Goal: Task Accomplishment & Management: Manage account settings

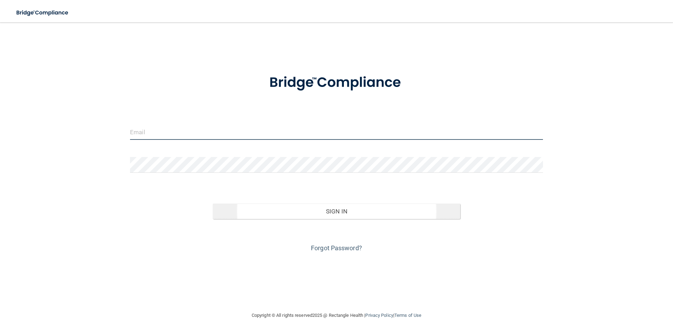
type input "[EMAIL_ADDRESS][DOMAIN_NAME]"
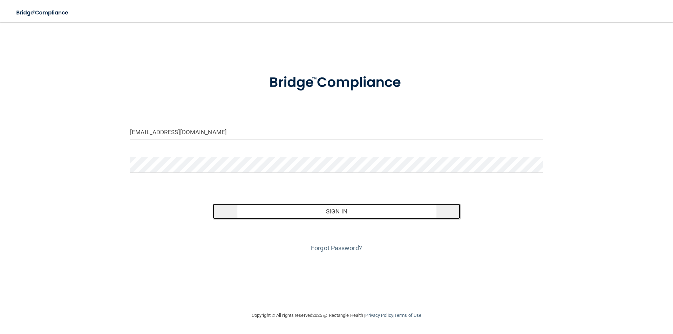
click at [366, 213] on button "Sign In" at bounding box center [337, 211] width 248 height 15
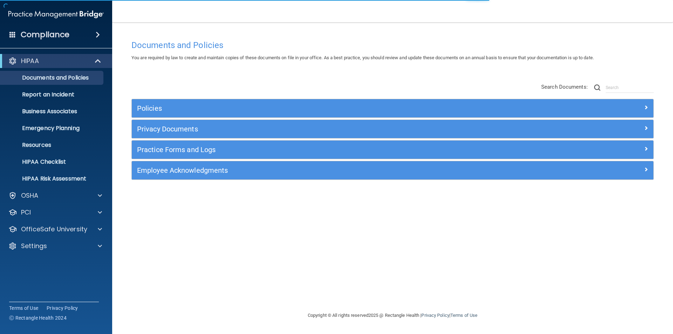
click at [59, 255] on div "HIPAA Documents and Policies Report an Incident Business Associates Emergency P…" at bounding box center [56, 155] width 113 height 208
click at [59, 248] on div "Settings" at bounding box center [46, 246] width 87 height 8
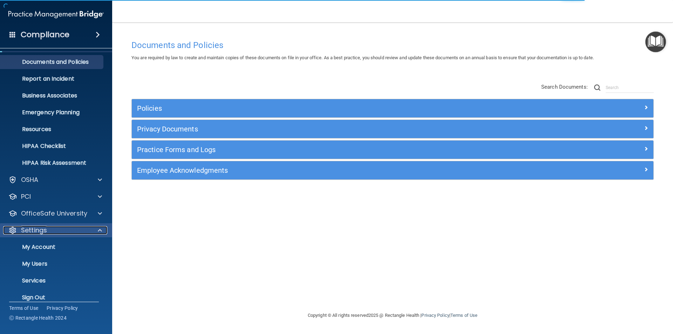
scroll to position [24, 0]
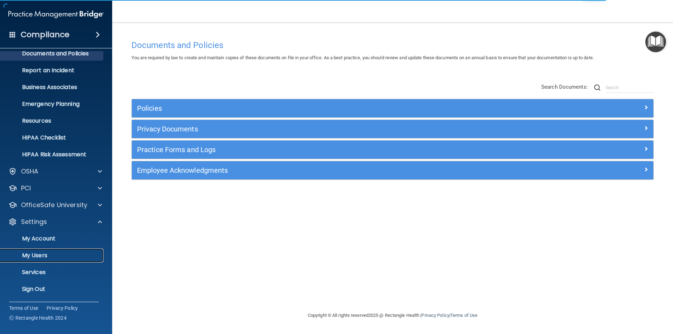
click at [59, 252] on p "My Users" at bounding box center [53, 255] width 96 height 7
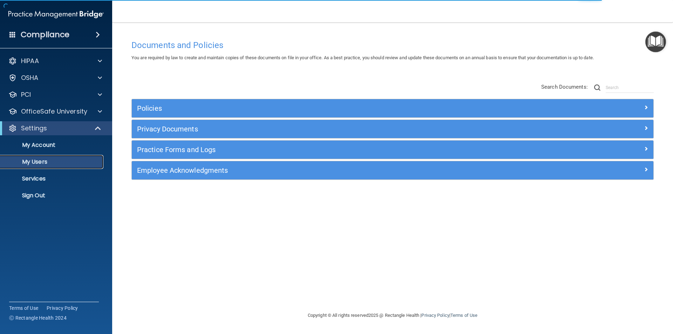
select select "20"
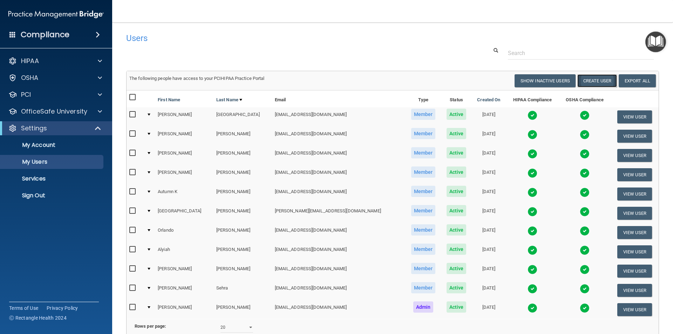
click at [588, 80] on button "Create User" at bounding box center [598, 80] width 40 height 13
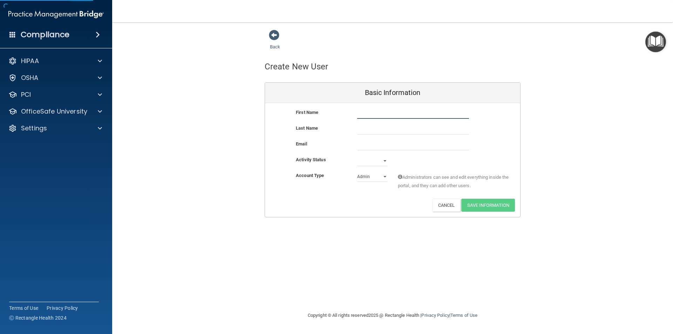
click at [384, 116] on input "text" at bounding box center [413, 113] width 112 height 11
type input "Macala"
type input "[PERSON_NAME]"
click at [395, 143] on input "email" at bounding box center [413, 145] width 112 height 11
paste input "[EMAIL_ADDRESS][DOMAIN_NAME]"
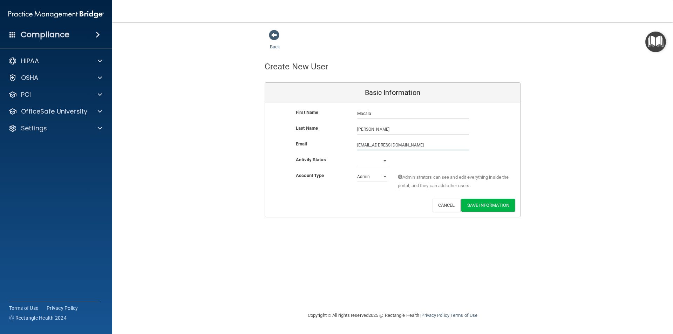
type input "[EMAIL_ADDRESS][DOMAIN_NAME]"
click at [378, 160] on select "Active Inactive" at bounding box center [372, 161] width 30 height 11
select select "active"
click at [357, 156] on select "Active Inactive" at bounding box center [372, 161] width 30 height 11
click at [380, 176] on select "Admin Member" at bounding box center [372, 177] width 30 height 11
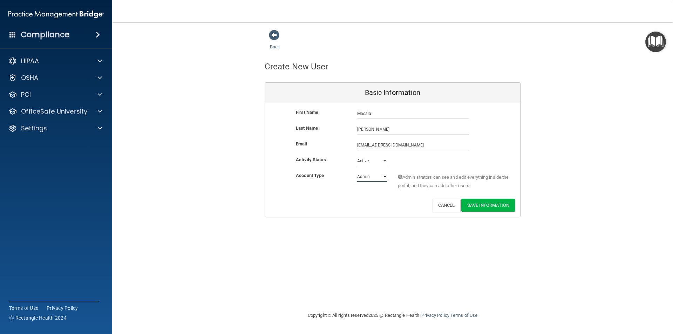
select select "practice_member"
click at [357, 172] on select "Admin Member" at bounding box center [372, 177] width 30 height 11
click at [499, 208] on button "Save Information" at bounding box center [489, 205] width 54 height 13
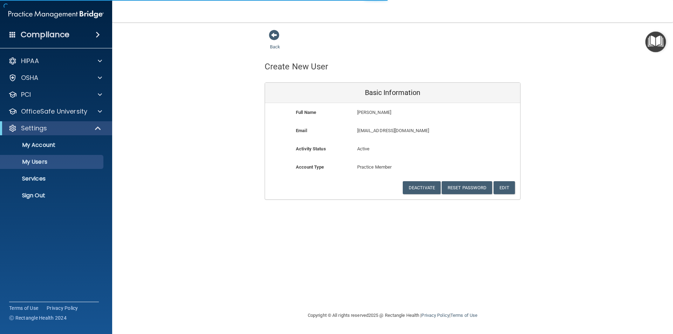
select select "20"
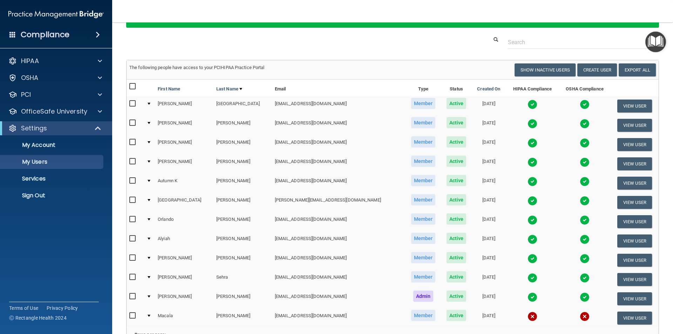
scroll to position [35, 0]
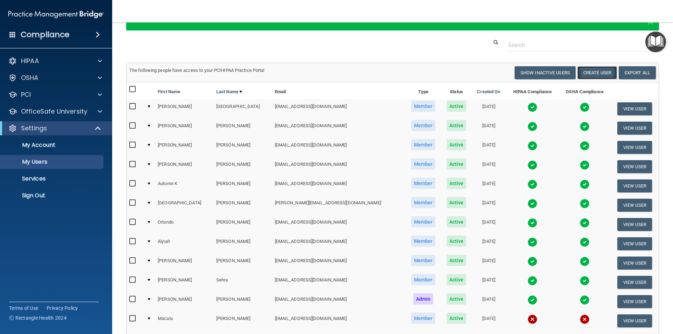
click at [601, 71] on button "Create User" at bounding box center [598, 72] width 40 height 13
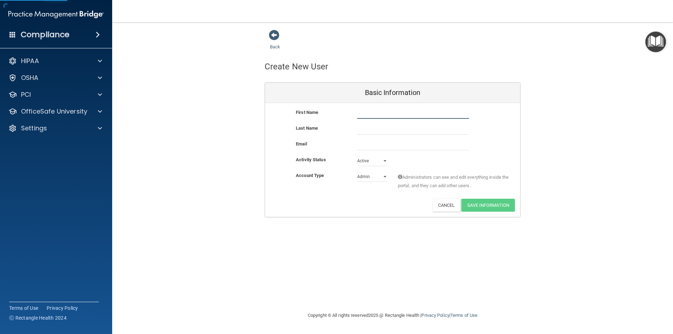
click at [413, 110] on input "text" at bounding box center [413, 113] width 112 height 11
type input "[PERSON_NAME]"
click at [394, 145] on input "email" at bounding box center [413, 145] width 112 height 11
paste input "[EMAIL_ADDRESS][DOMAIN_NAME]"
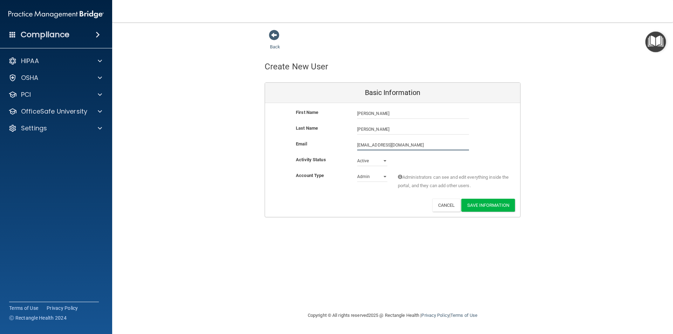
type input "[EMAIL_ADDRESS][DOMAIN_NAME]"
click at [383, 176] on select "Admin Member" at bounding box center [372, 177] width 30 height 11
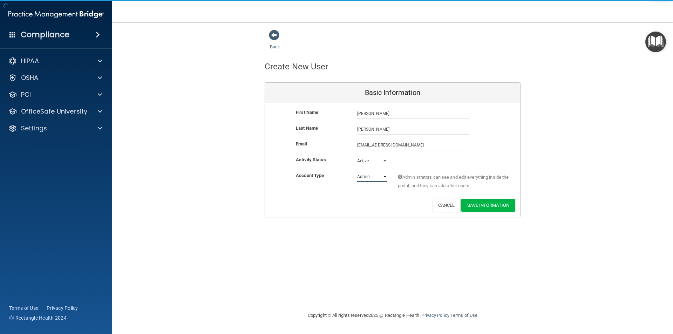
select select "practice_member"
click at [357, 172] on select "Admin Member" at bounding box center [372, 177] width 30 height 11
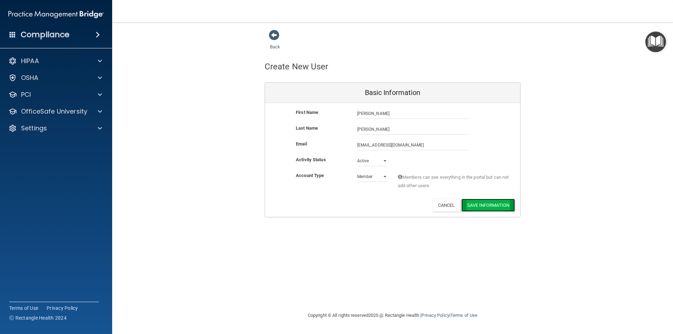
click at [483, 207] on button "Save Information" at bounding box center [489, 205] width 54 height 13
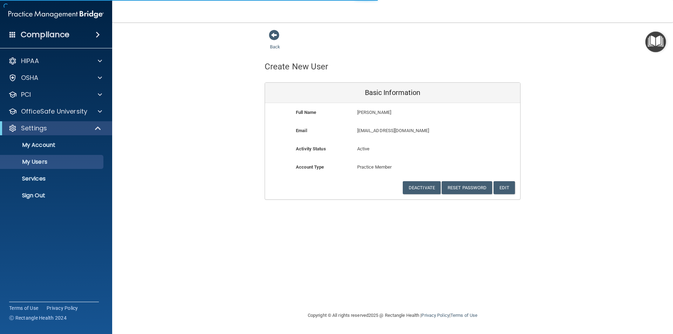
select select "20"
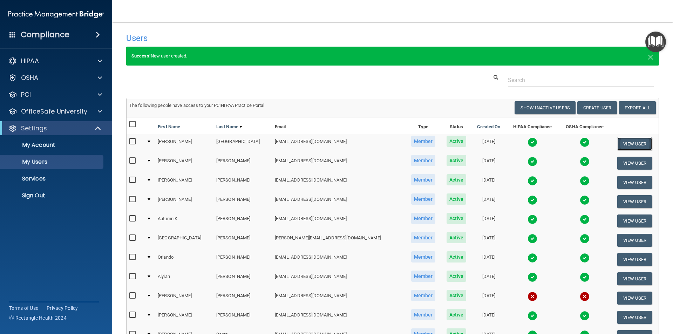
click at [620, 142] on button "View User" at bounding box center [635, 144] width 35 height 13
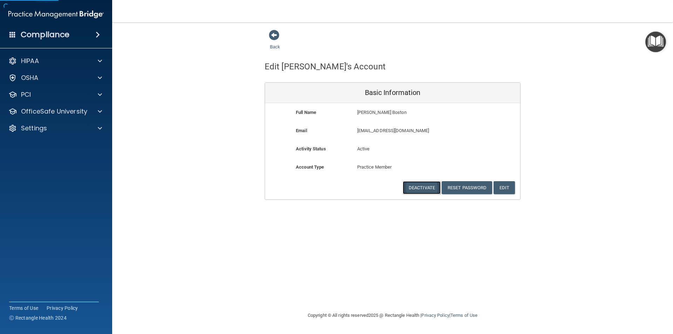
click at [429, 186] on button "Deactivate" at bounding box center [422, 187] width 38 height 13
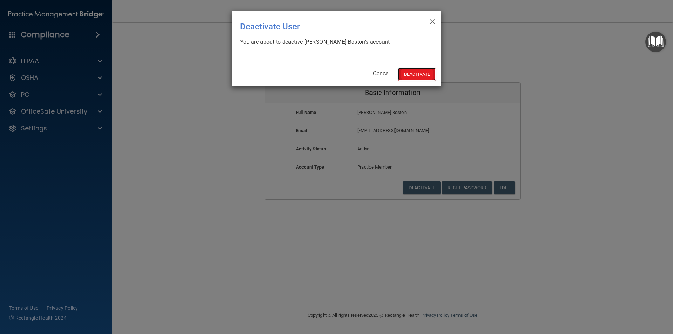
click at [416, 78] on button "Deactivate" at bounding box center [417, 74] width 38 height 13
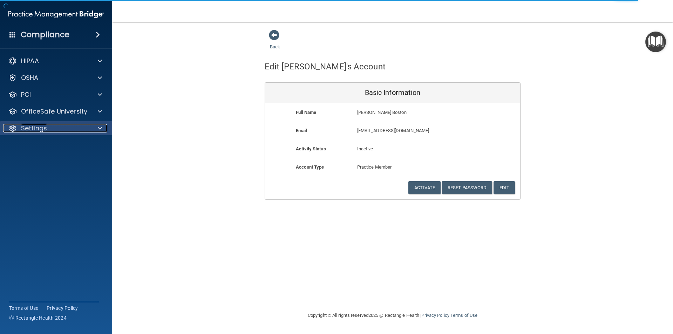
click at [68, 130] on div "Settings" at bounding box center [46, 128] width 87 height 8
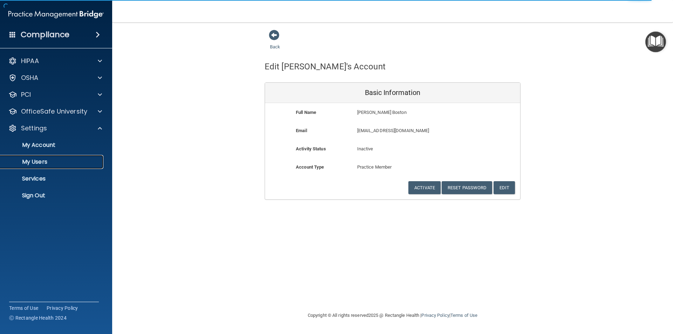
click at [57, 166] on link "My Users" at bounding box center [48, 162] width 110 height 14
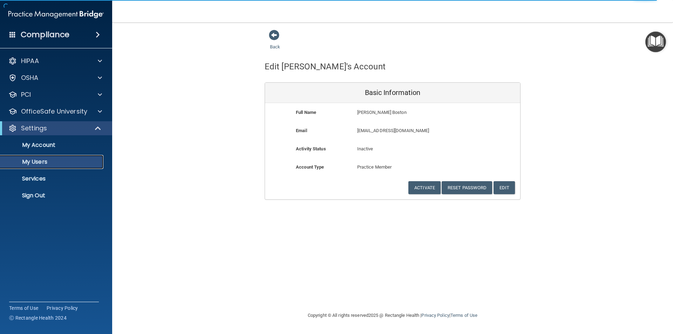
select select "20"
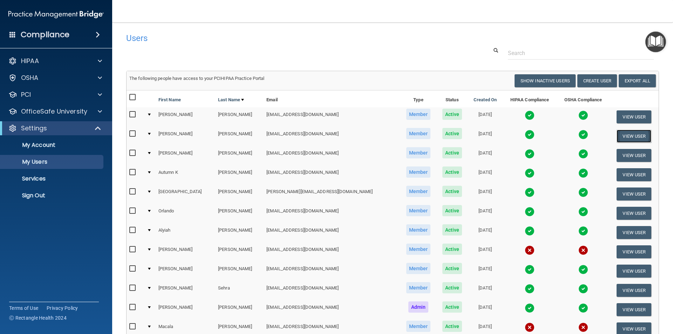
click at [617, 133] on button "View User" at bounding box center [634, 136] width 35 height 13
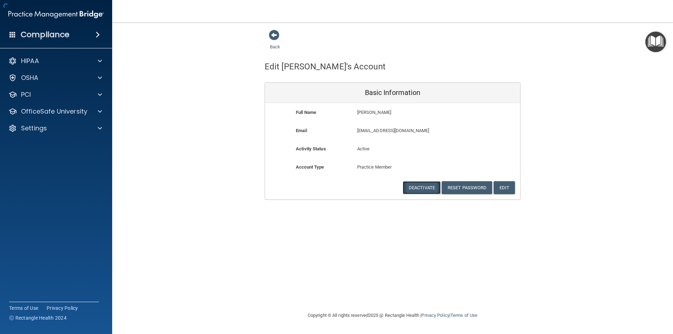
click at [423, 188] on button "Deactivate" at bounding box center [422, 187] width 38 height 13
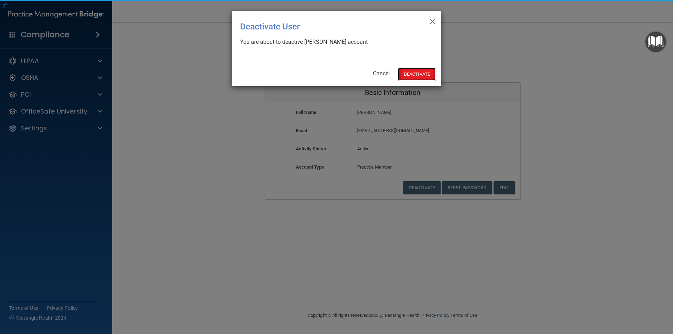
click at [418, 76] on button "Deactivate" at bounding box center [417, 74] width 38 height 13
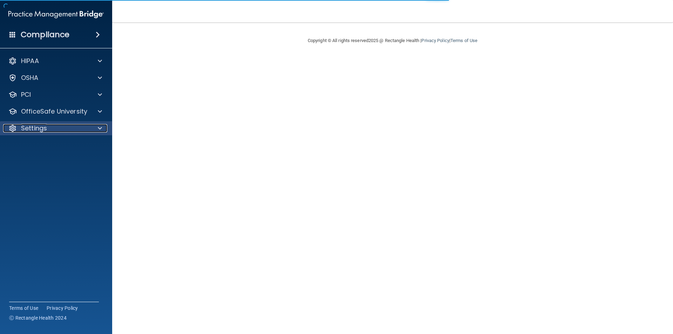
click at [39, 128] on p "Settings" at bounding box center [34, 128] width 26 height 8
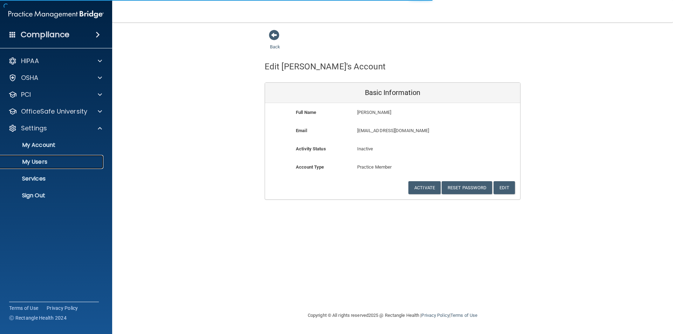
click at [46, 164] on p "My Users" at bounding box center [53, 162] width 96 height 7
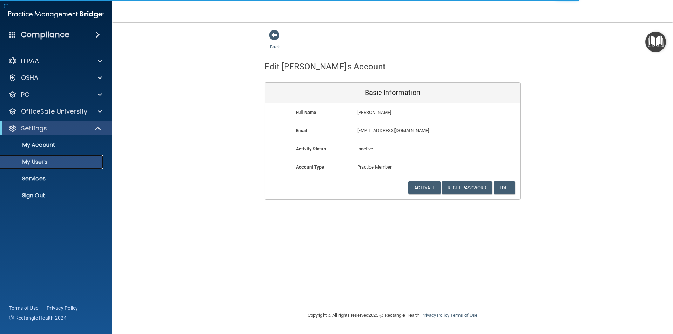
select select "20"
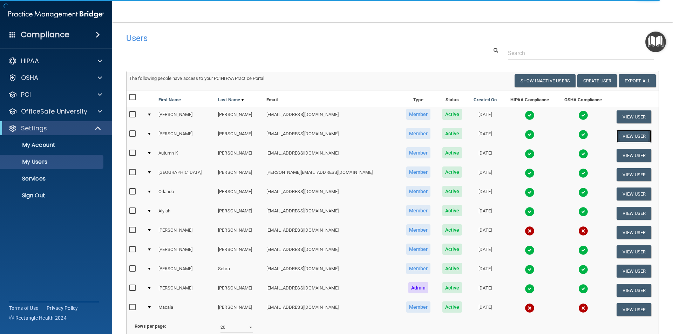
click at [617, 137] on button "View User" at bounding box center [634, 136] width 35 height 13
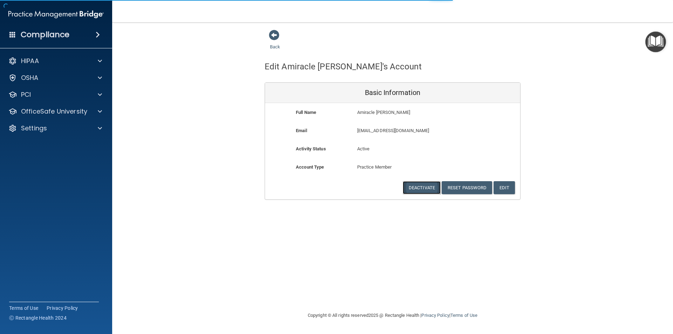
click at [420, 189] on button "Deactivate" at bounding box center [422, 187] width 38 height 13
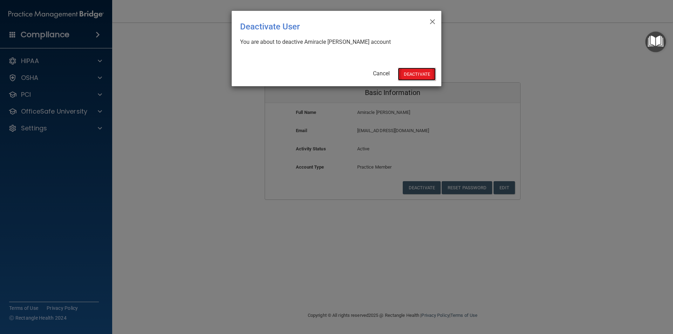
click at [420, 75] on button "Deactivate" at bounding box center [417, 74] width 38 height 13
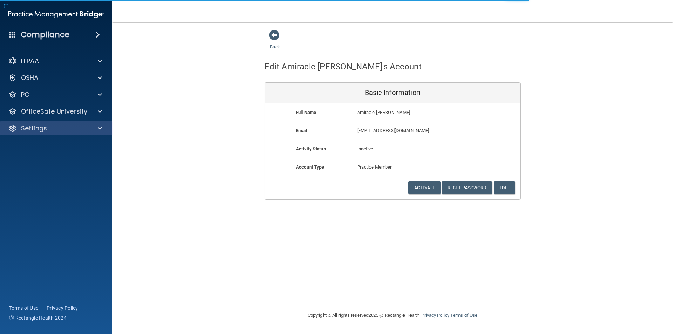
click at [80, 133] on div "Settings" at bounding box center [56, 128] width 113 height 14
click at [94, 130] on div at bounding box center [99, 128] width 18 height 8
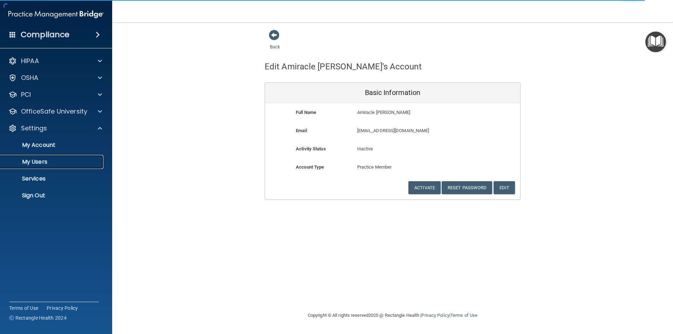
click at [80, 161] on p "My Users" at bounding box center [53, 162] width 96 height 7
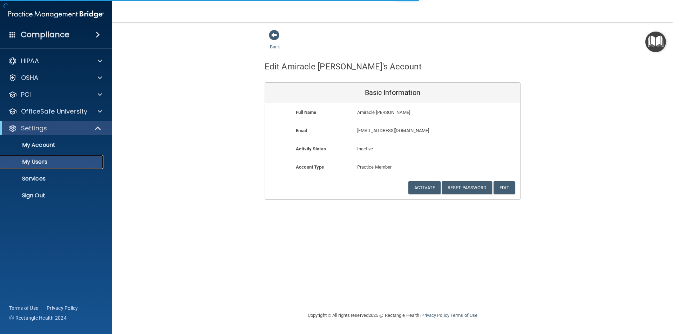
select select "20"
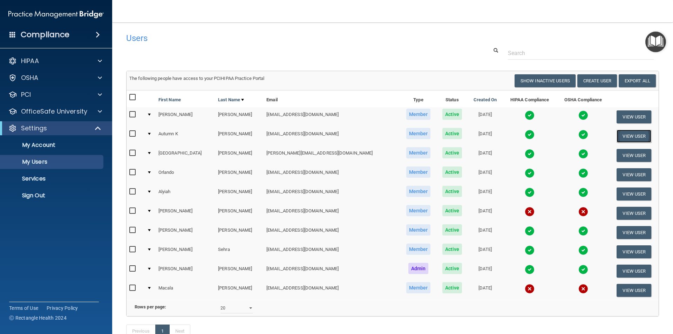
click at [622, 134] on button "View User" at bounding box center [634, 136] width 35 height 13
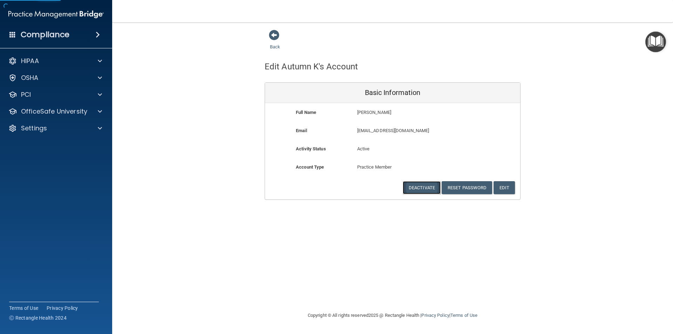
click at [430, 190] on button "Deactivate" at bounding box center [422, 187] width 38 height 13
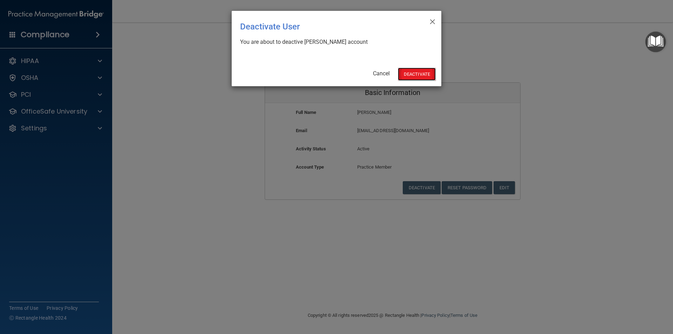
click at [420, 71] on button "Deactivate" at bounding box center [417, 74] width 38 height 13
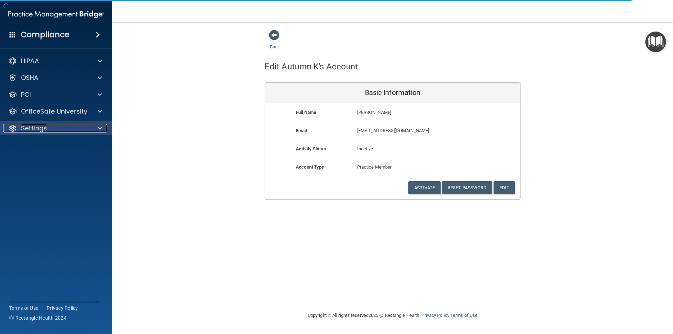
click at [78, 129] on div "Settings" at bounding box center [46, 128] width 87 height 8
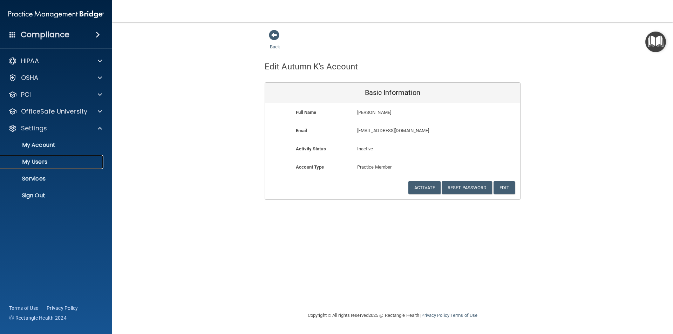
click at [65, 164] on p "My Users" at bounding box center [53, 162] width 96 height 7
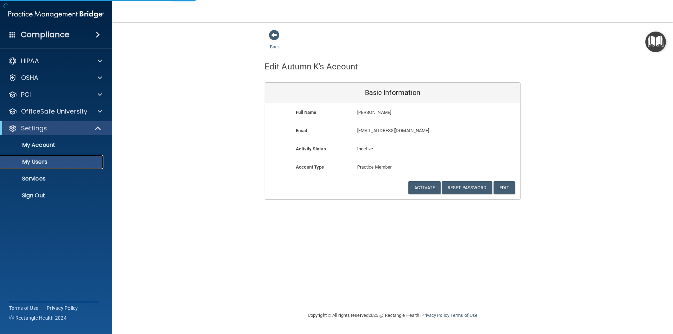
select select "20"
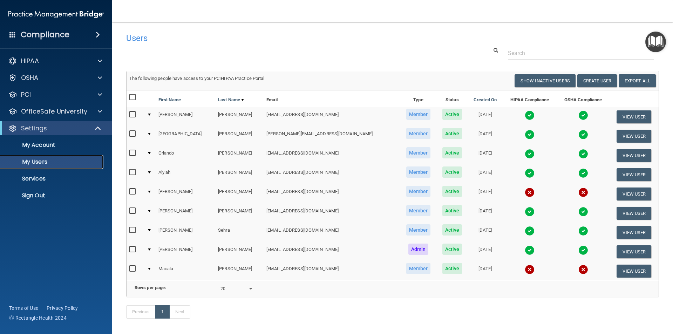
scroll to position [34, 0]
